Goal: Task Accomplishment & Management: Complete application form

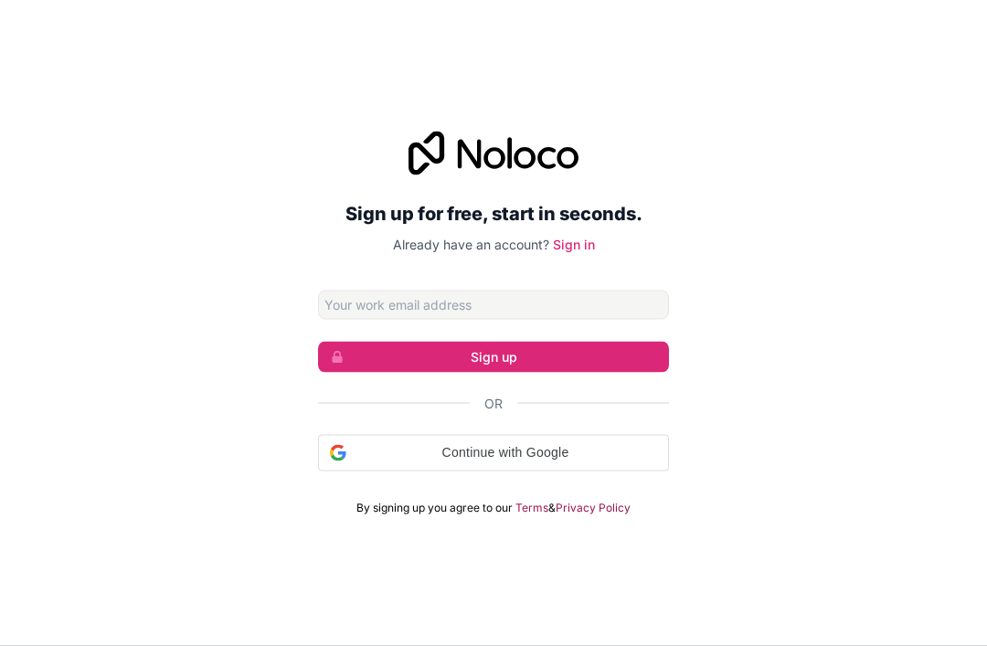
scroll to position [30, 0]
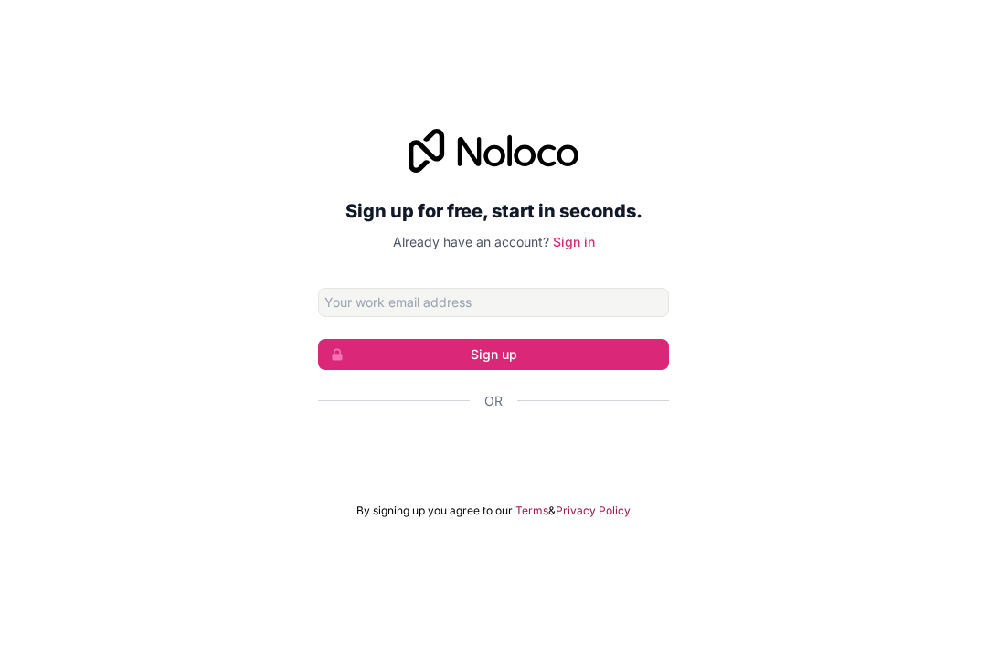
click at [566, 310] on input "Email address" at bounding box center [493, 302] width 351 height 29
type input "[EMAIL_ADDRESS][DOMAIN_NAME]"
click at [576, 364] on button "Sign up" at bounding box center [493, 354] width 351 height 31
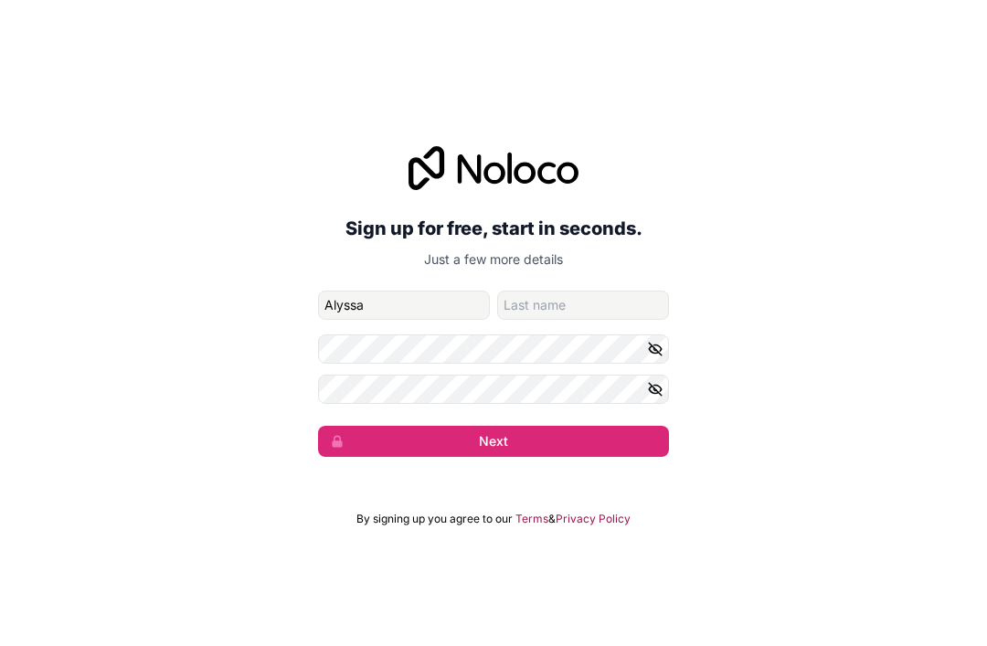
type input "Alyssa"
click at [601, 303] on input "family-name" at bounding box center [583, 305] width 172 height 29
type input "Bloom"
click at [653, 357] on icon "button" at bounding box center [655, 349] width 16 height 16
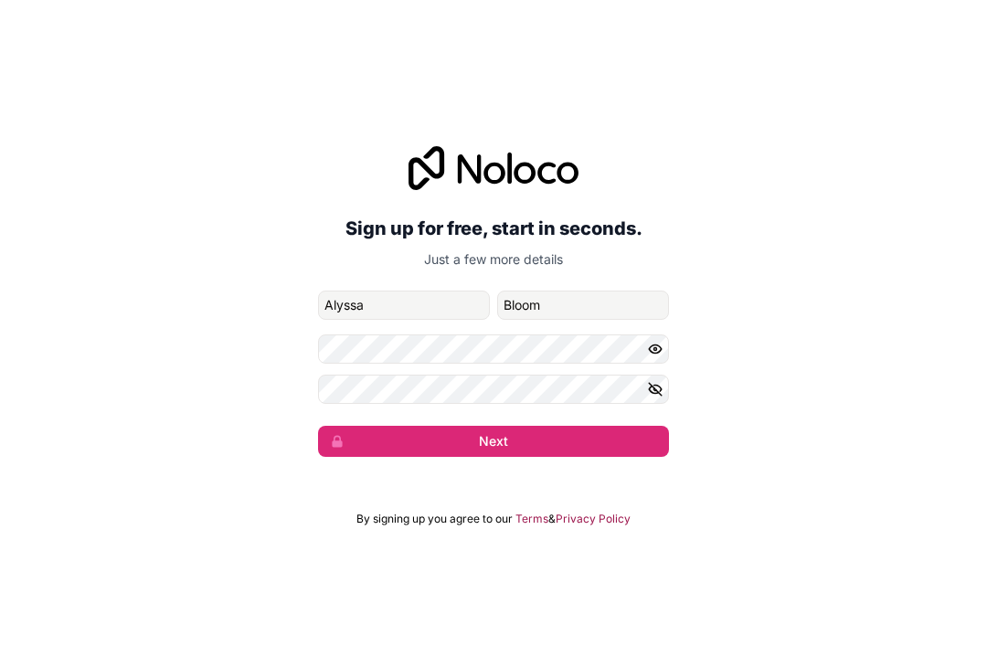
click at [659, 357] on icon "button" at bounding box center [655, 349] width 16 height 16
click at [652, 397] on icon "button" at bounding box center [655, 389] width 16 height 16
click at [651, 397] on icon "button" at bounding box center [655, 389] width 16 height 16
click at [608, 457] on button "Next" at bounding box center [493, 441] width 351 height 31
click at [607, 457] on button "submit" at bounding box center [493, 441] width 351 height 31
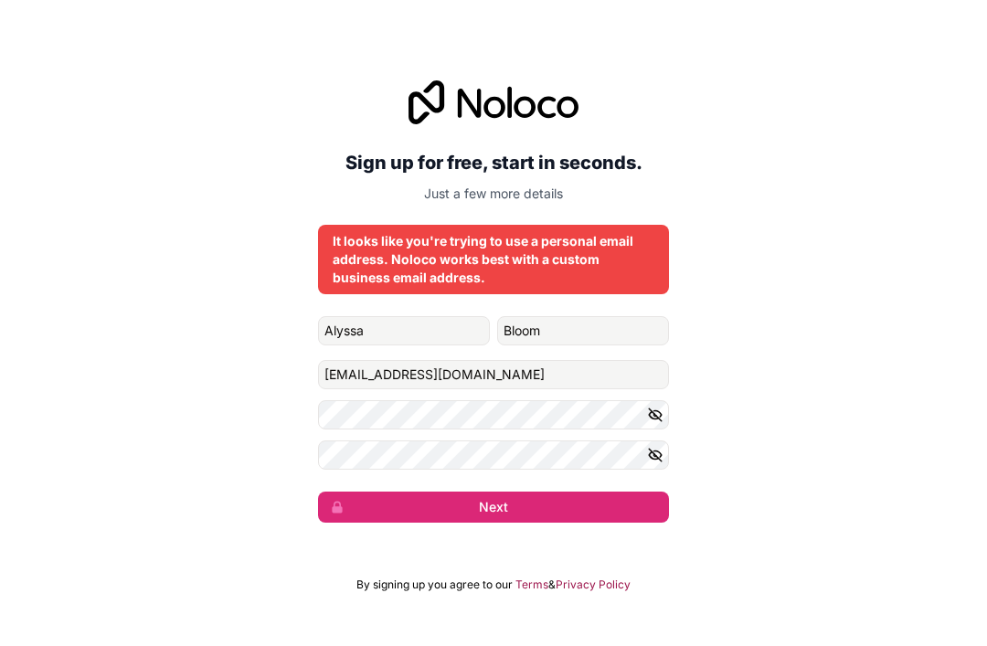
click at [661, 418] on icon "button" at bounding box center [655, 414] width 13 height 8
click at [656, 459] on icon "button" at bounding box center [655, 454] width 13 height 8
click at [557, 523] on button "Next" at bounding box center [493, 506] width 351 height 31
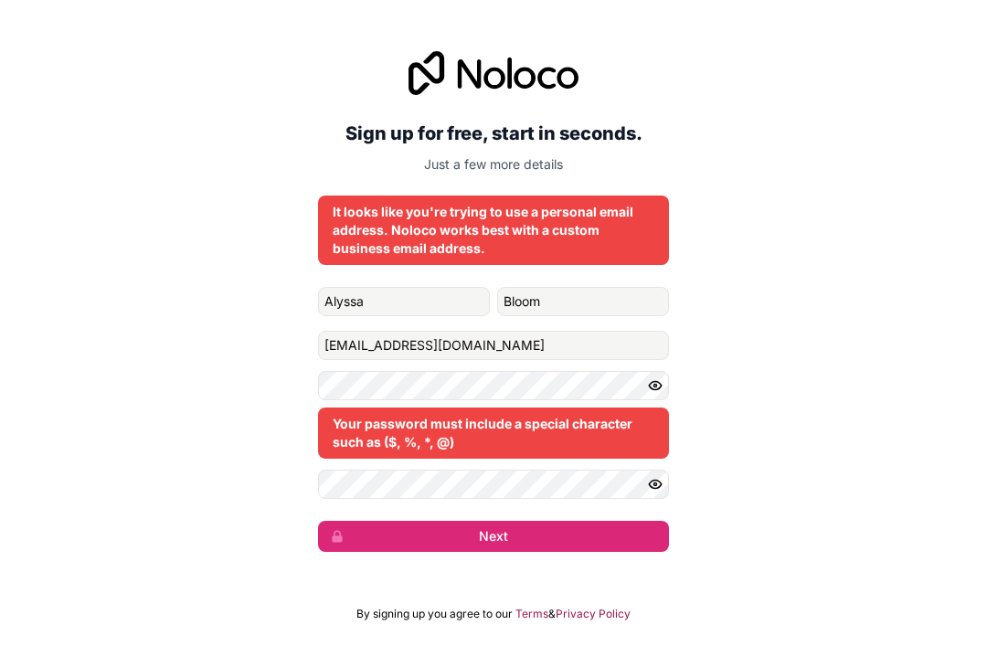
scroll to position [61, 0]
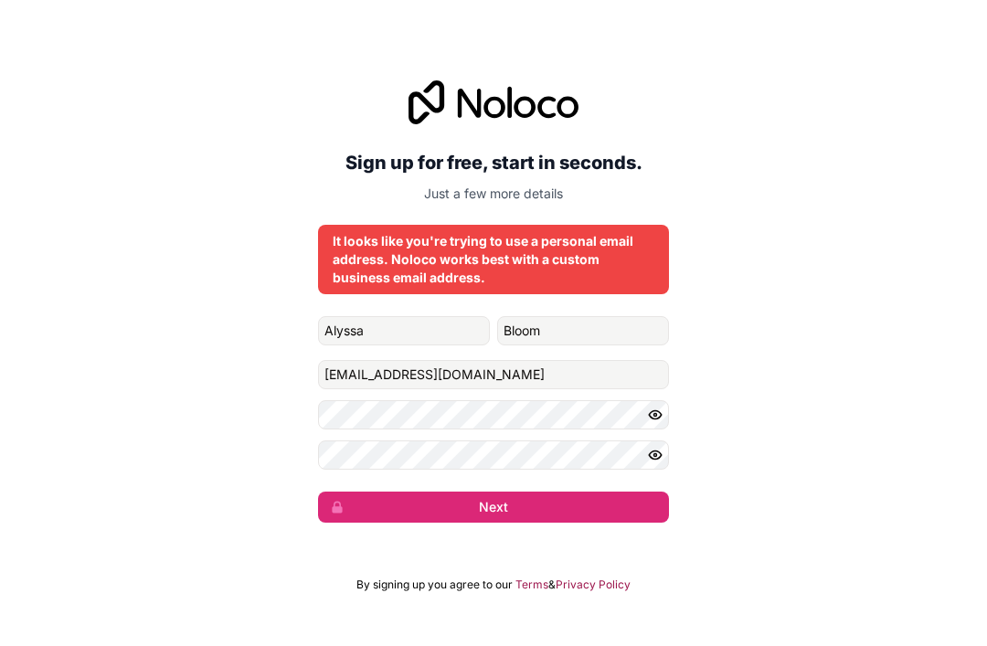
click at [565, 491] on button "Next" at bounding box center [493, 506] width 351 height 31
click at [569, 491] on button "Next" at bounding box center [493, 506] width 351 height 31
click at [583, 491] on button "Next" at bounding box center [493, 506] width 351 height 31
click at [583, 491] on button "submit" at bounding box center [493, 506] width 351 height 31
click at [597, 491] on button "submit" at bounding box center [493, 506] width 351 height 31
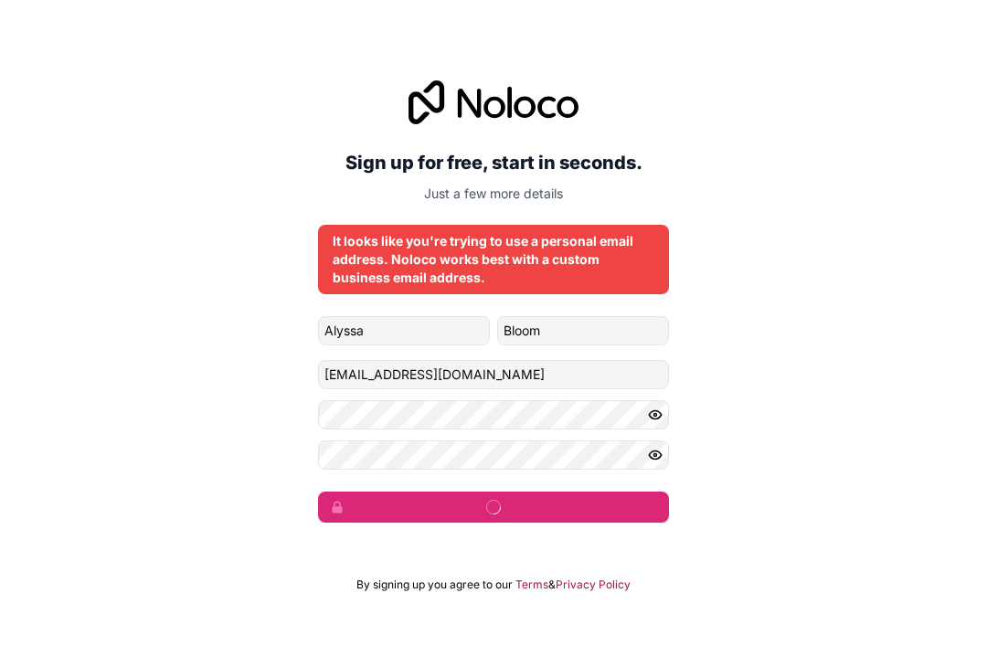
click at [597, 491] on button "submit" at bounding box center [493, 506] width 351 height 31
click at [592, 491] on button "submit" at bounding box center [493, 506] width 351 height 31
click at [597, 577] on link "Privacy Policy" at bounding box center [592, 584] width 75 height 15
